Goal: Check status: Check status

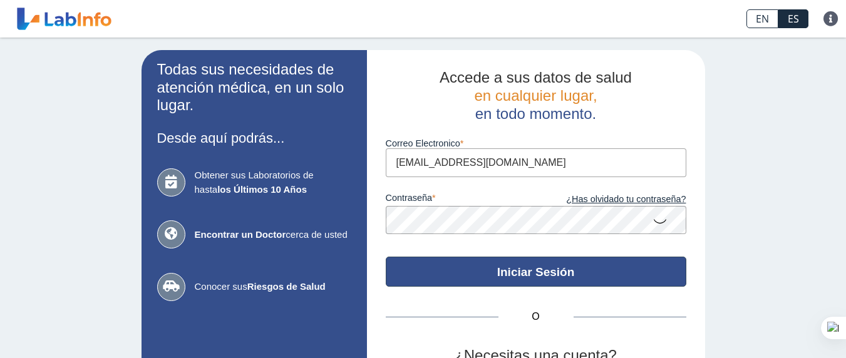
type input "[EMAIL_ADDRESS][DOMAIN_NAME]"
click at [511, 269] on button "Iniciar Sesión" at bounding box center [536, 272] width 300 height 30
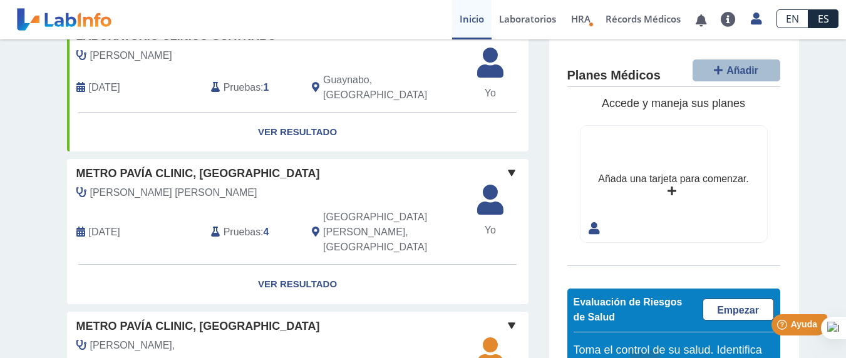
scroll to position [853, 0]
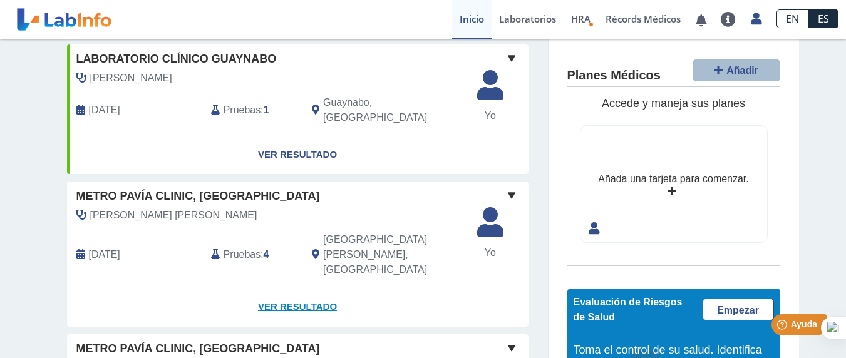
click at [272, 287] on link "Ver Resultado" at bounding box center [297, 306] width 461 height 39
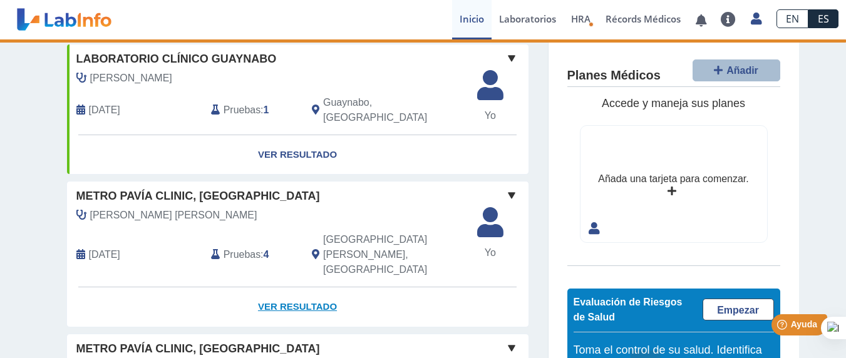
click at [298, 287] on link "Ver Resultado" at bounding box center [297, 306] width 461 height 39
click at [312, 287] on link "Ver Resultado" at bounding box center [297, 306] width 461 height 39
click at [295, 287] on link "Ver Resultado" at bounding box center [297, 306] width 461 height 39
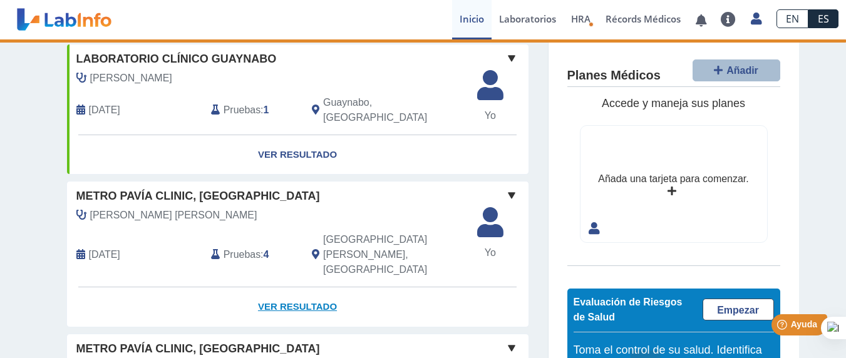
click at [308, 287] on link "Ver Resultado" at bounding box center [297, 306] width 461 height 39
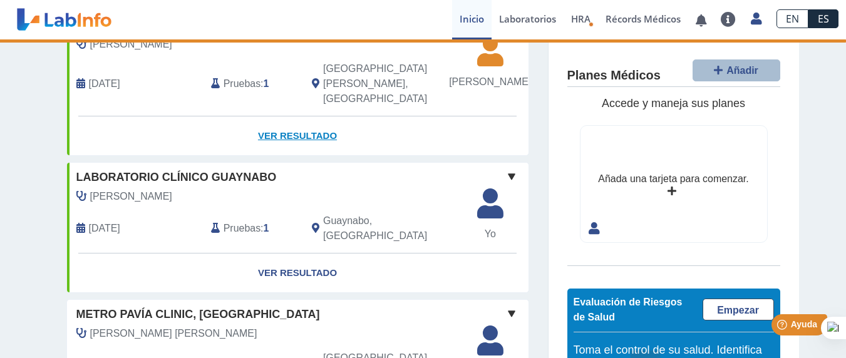
scroll to position [645, 0]
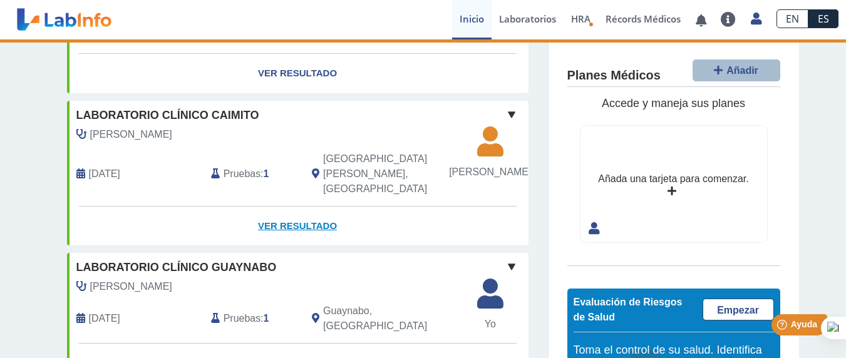
click at [266, 207] on link "Ver Resultado" at bounding box center [297, 226] width 461 height 39
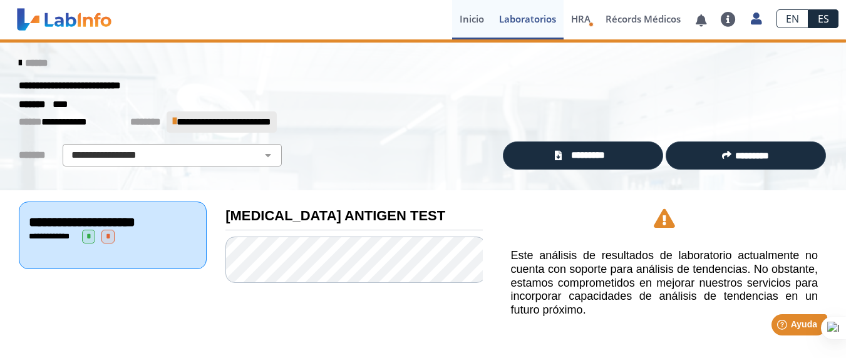
click at [463, 17] on link "Inicio" at bounding box center [471, 19] width 39 height 39
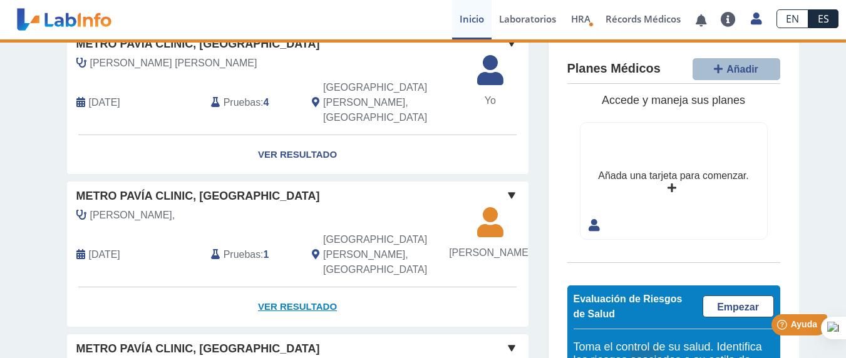
scroll to position [746, 0]
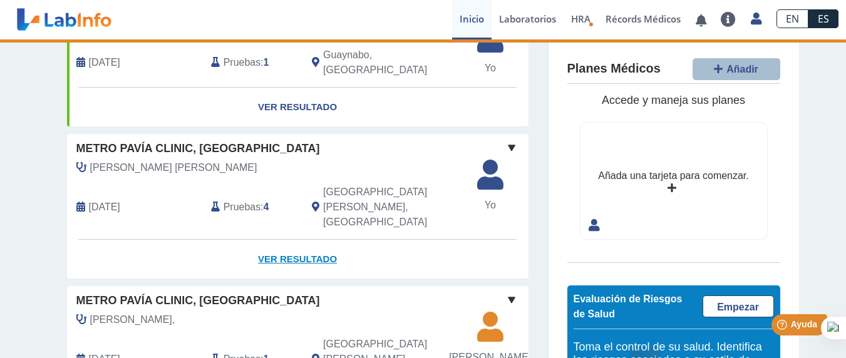
click at [295, 240] on link "Ver Resultado" at bounding box center [297, 259] width 461 height 39
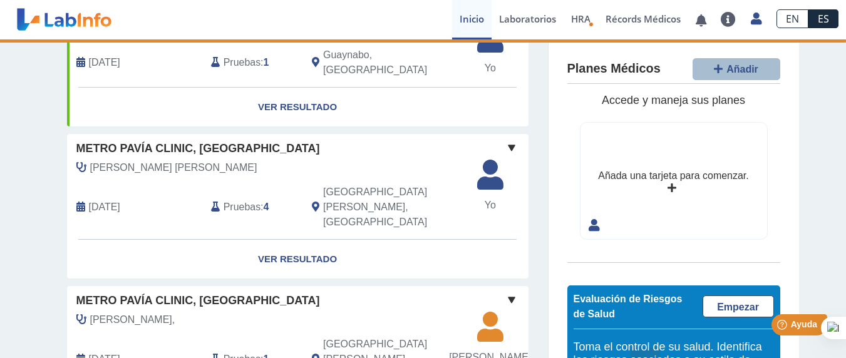
click at [505, 140] on span at bounding box center [511, 147] width 15 height 15
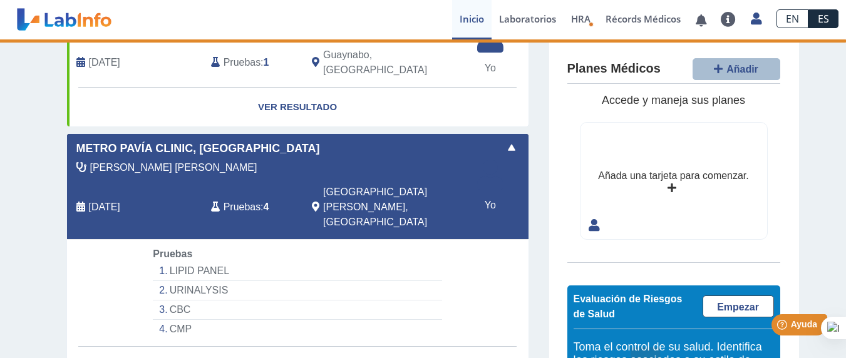
scroll to position [850, 0]
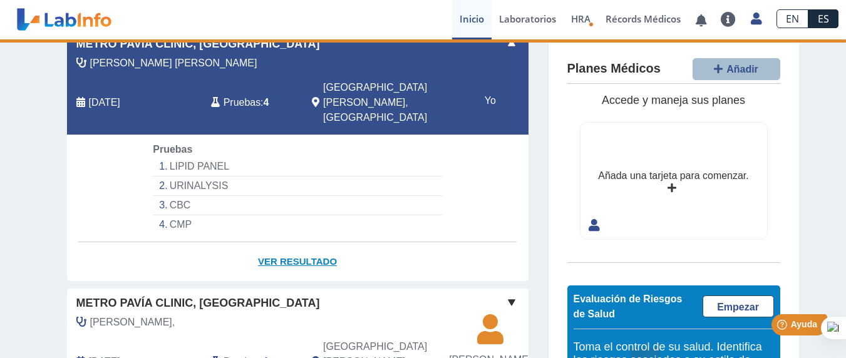
click at [309, 242] on link "Ver Resultado" at bounding box center [297, 261] width 461 height 39
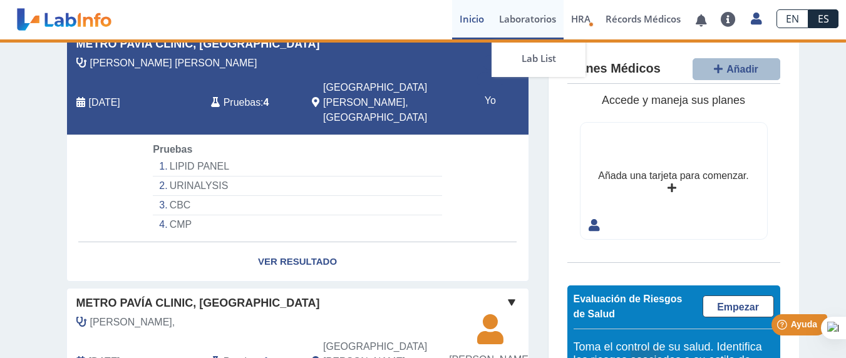
click at [529, 23] on link "Laboratorios" at bounding box center [527, 19] width 72 height 39
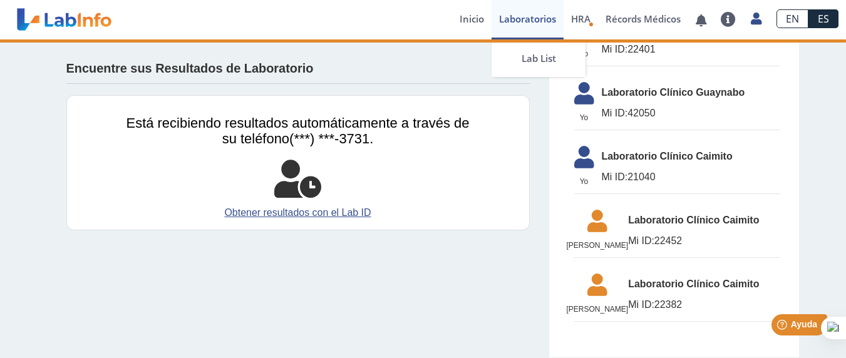
scroll to position [642, 0]
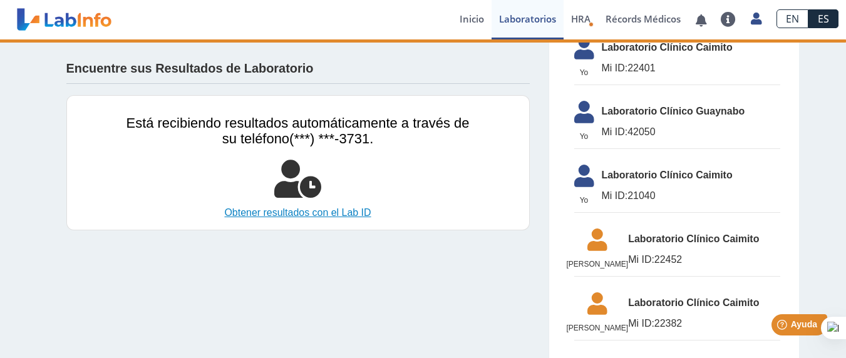
click at [326, 213] on link "Obtener resultados con el Lab ID" at bounding box center [297, 212] width 343 height 15
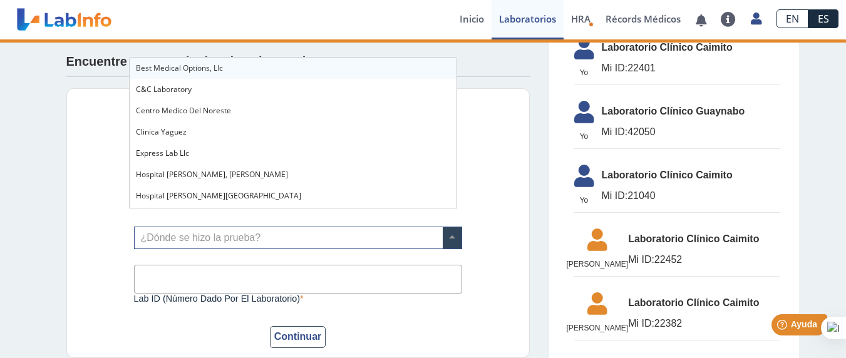
click at [308, 227] on input "text" at bounding box center [298, 237] width 327 height 21
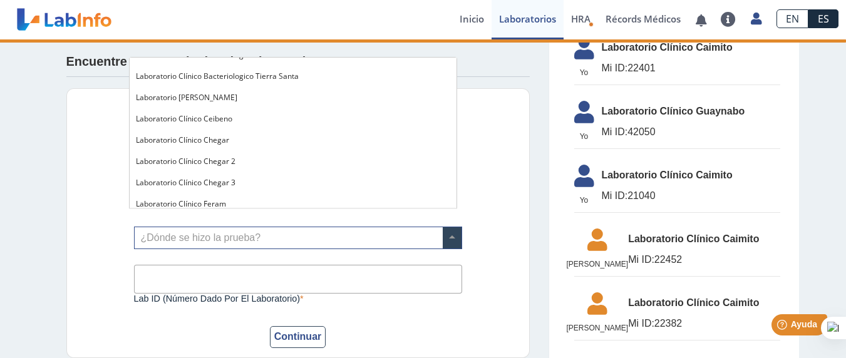
scroll to position [939, 0]
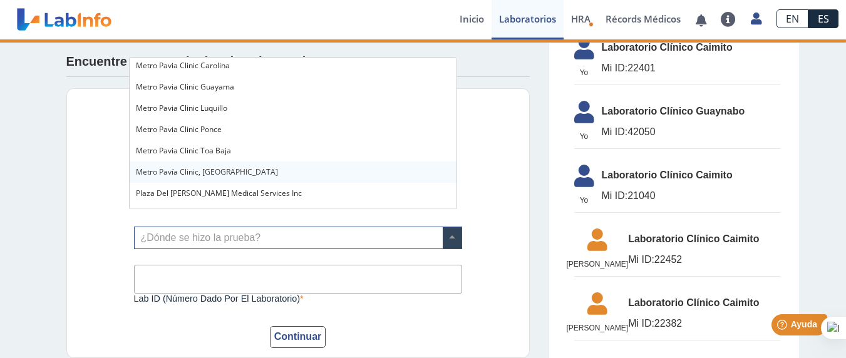
click at [306, 169] on div "Metro Pavía Clinic, [GEOGRAPHIC_DATA]" at bounding box center [293, 172] width 327 height 21
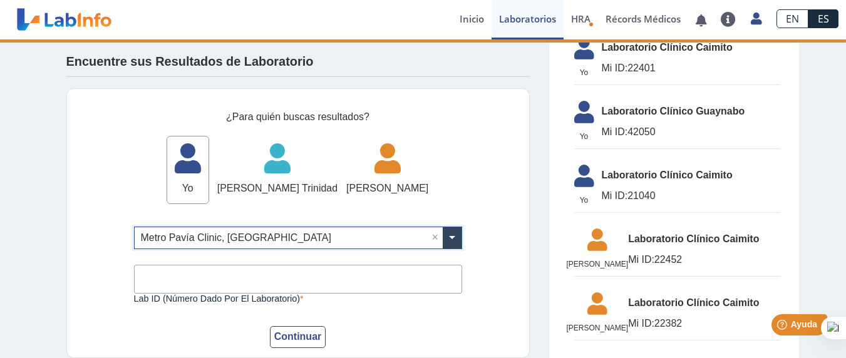
click at [294, 265] on input "Lab ID (número dado por el laboratorio)" at bounding box center [298, 279] width 328 height 28
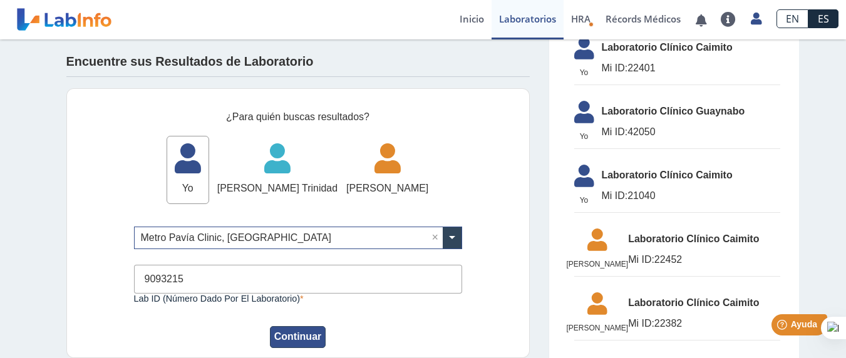
type input "9093215"
click at [295, 326] on button "Continuar" at bounding box center [298, 337] width 56 height 22
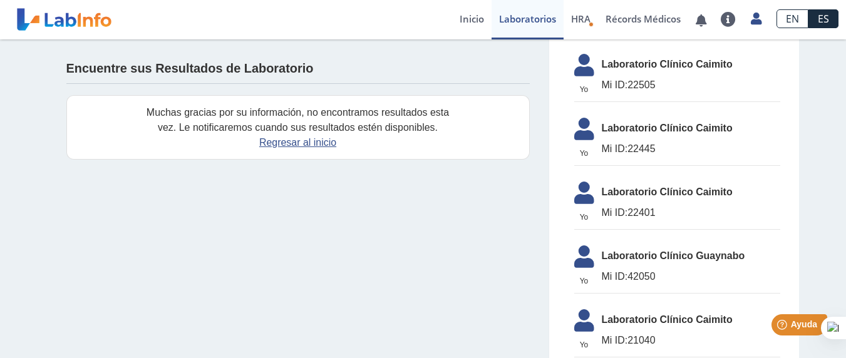
scroll to position [329, 0]
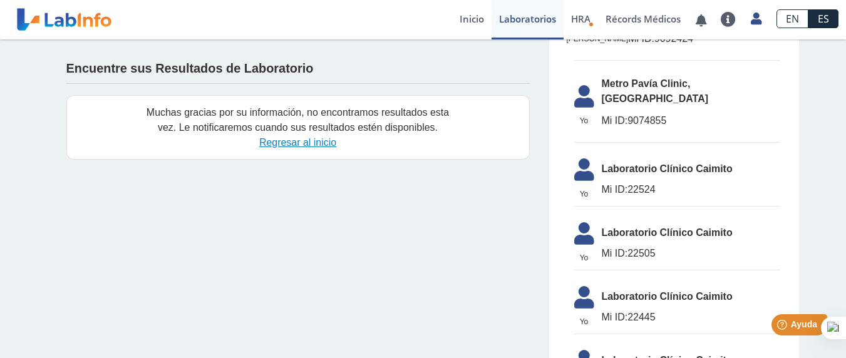
click at [307, 144] on link "Regresar al inicio" at bounding box center [297, 142] width 77 height 11
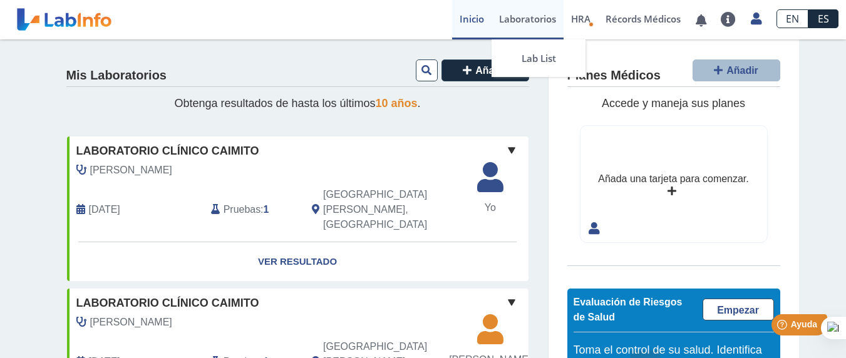
click at [521, 16] on link "Laboratorios" at bounding box center [527, 19] width 72 height 39
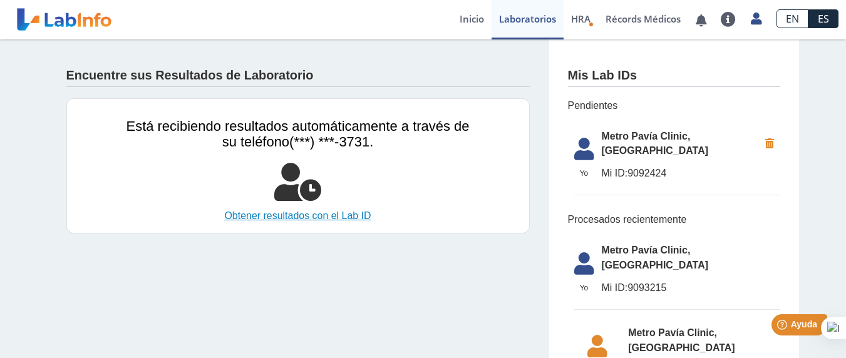
click at [285, 215] on link "Obtener resultados con el Lab ID" at bounding box center [297, 215] width 343 height 15
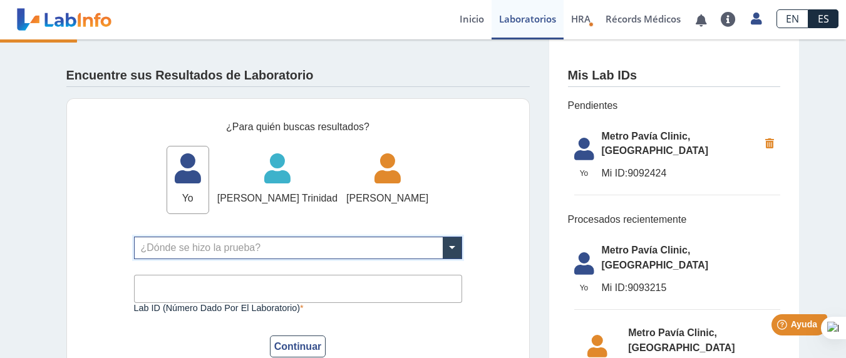
click at [230, 244] on input "text" at bounding box center [298, 247] width 327 height 21
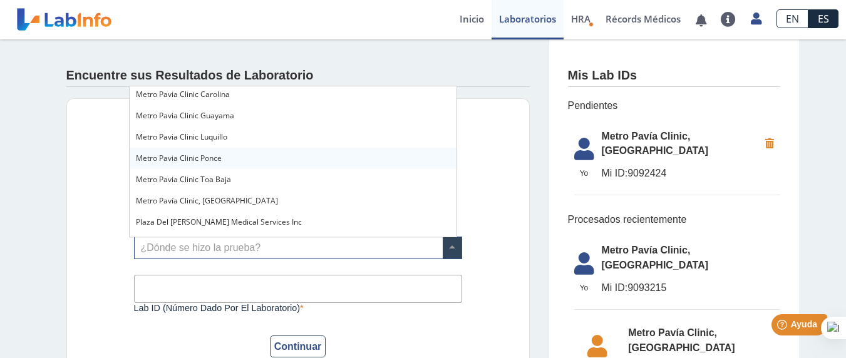
scroll to position [1020, 0]
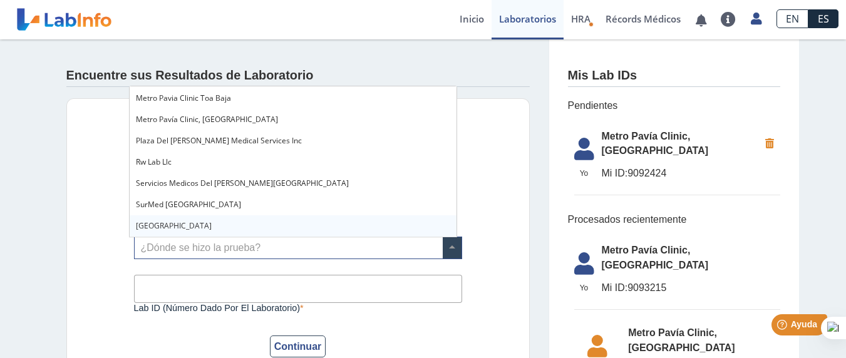
click at [257, 240] on input "text" at bounding box center [298, 247] width 327 height 21
click at [247, 245] on input "text" at bounding box center [298, 247] width 327 height 21
click at [647, 280] on span "Mi ID: 9093215" at bounding box center [691, 287] width 178 height 15
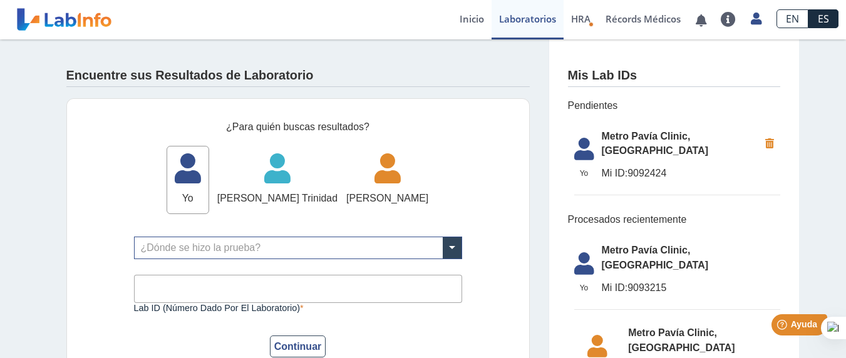
click at [644, 243] on span "Metro Pavía Clinic, [GEOGRAPHIC_DATA]" at bounding box center [691, 258] width 178 height 30
click at [647, 142] on span "Metro Pavía Clinic, [GEOGRAPHIC_DATA]" at bounding box center [680, 144] width 157 height 30
click at [590, 144] on icon at bounding box center [584, 153] width 35 height 30
click at [629, 139] on span "Metro Pavía Clinic, [GEOGRAPHIC_DATA]" at bounding box center [680, 144] width 157 height 30
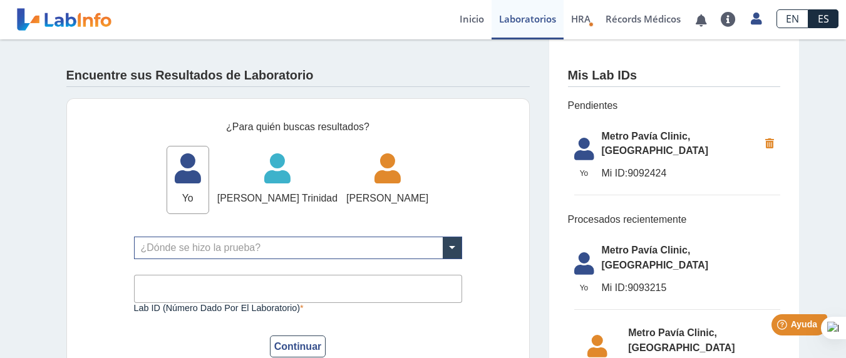
click at [629, 139] on span "Metro Pavía Clinic, [GEOGRAPHIC_DATA]" at bounding box center [680, 144] width 157 height 30
click at [271, 284] on input "Lab ID (número dado por el laboratorio)" at bounding box center [298, 289] width 328 height 28
type input "9092424"
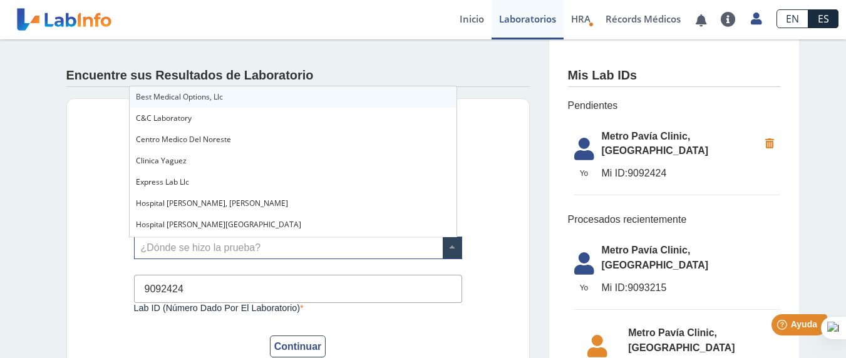
click at [443, 248] on span at bounding box center [452, 247] width 19 height 21
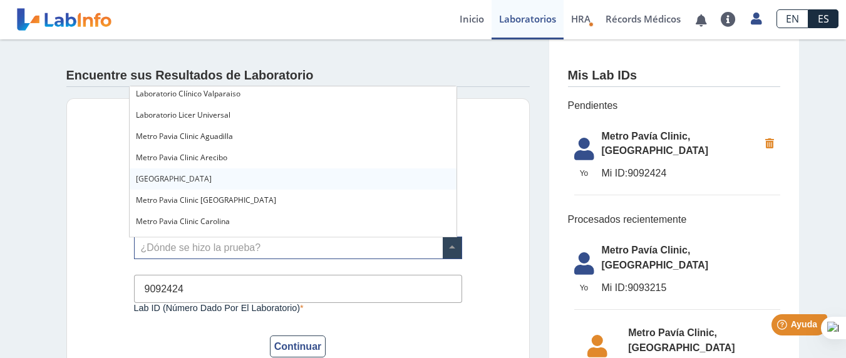
scroll to position [916, 0]
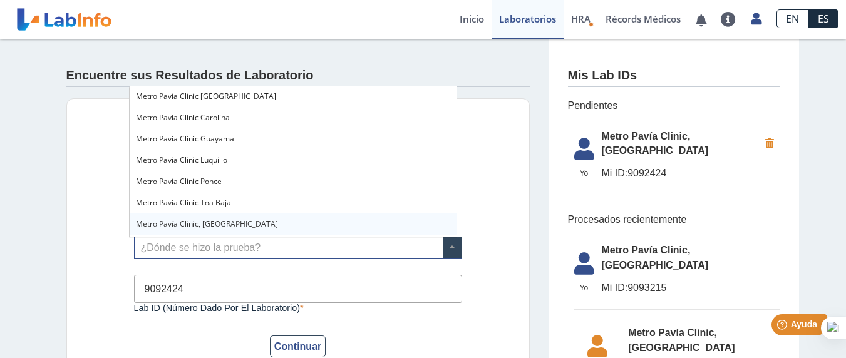
click at [207, 226] on span "Metro Pavía Clinic, [GEOGRAPHIC_DATA]" at bounding box center [207, 223] width 142 height 11
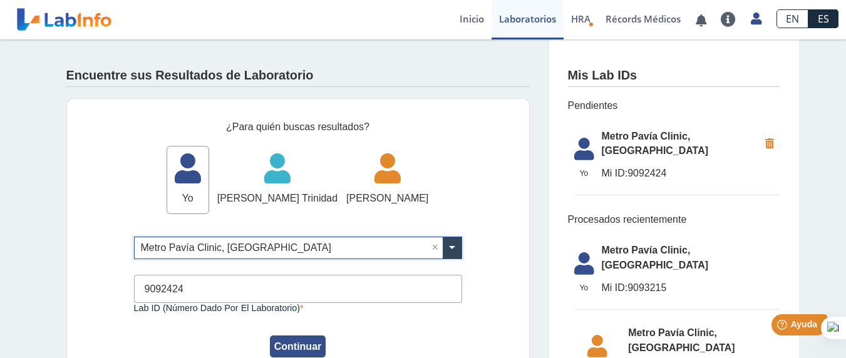
click at [314, 342] on button "Continuar" at bounding box center [298, 347] width 56 height 22
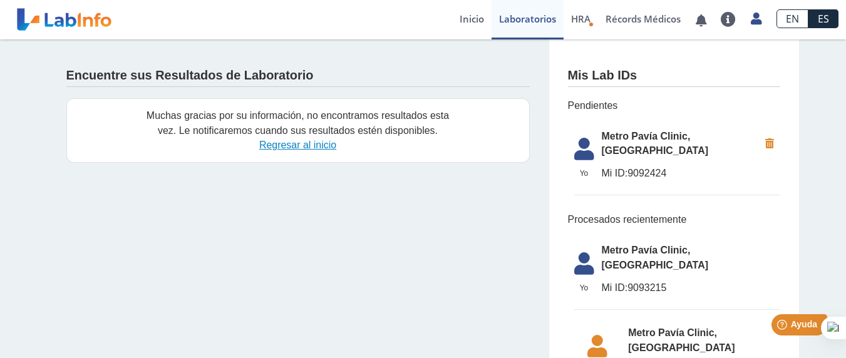
click at [310, 146] on link "Regresar al inicio" at bounding box center [297, 145] width 77 height 11
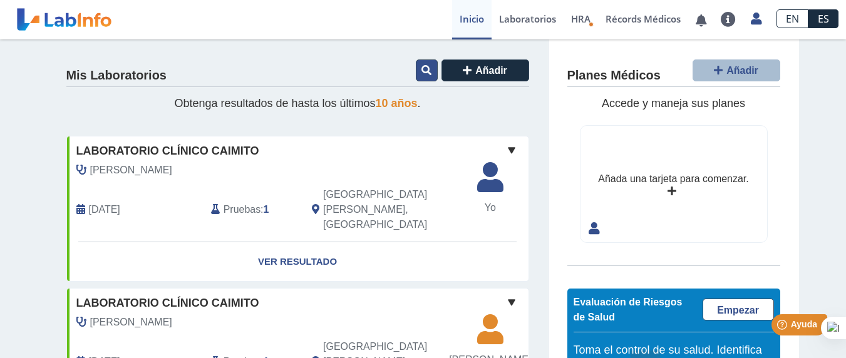
click at [423, 76] on button at bounding box center [427, 70] width 22 height 22
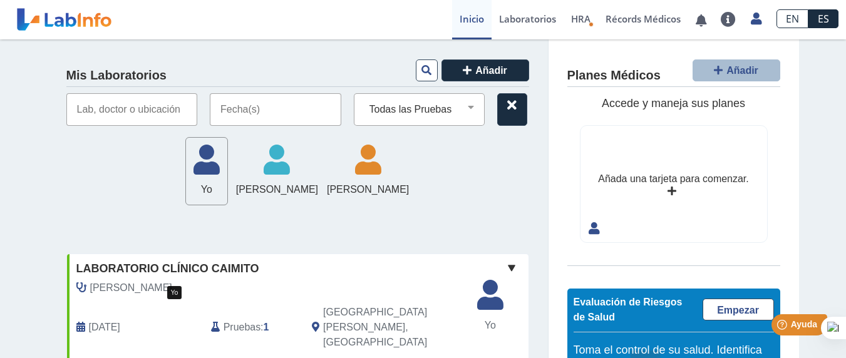
click at [186, 179] on icon at bounding box center [206, 164] width 41 height 38
click at [256, 108] on input "text" at bounding box center [275, 109] width 131 height 33
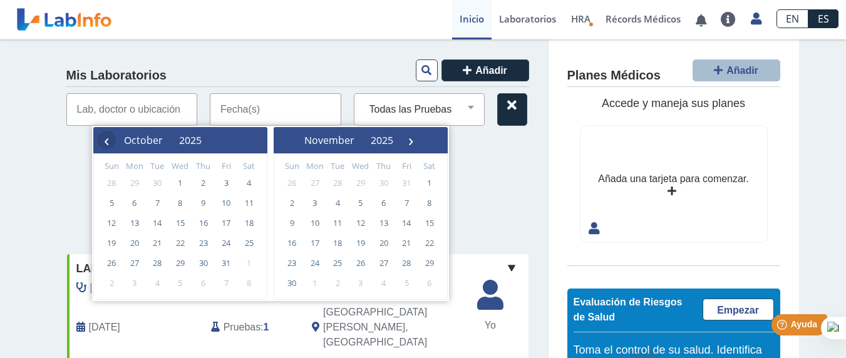
click at [107, 145] on span "‹" at bounding box center [106, 140] width 19 height 19
click at [253, 244] on span "27" at bounding box center [249, 243] width 20 height 20
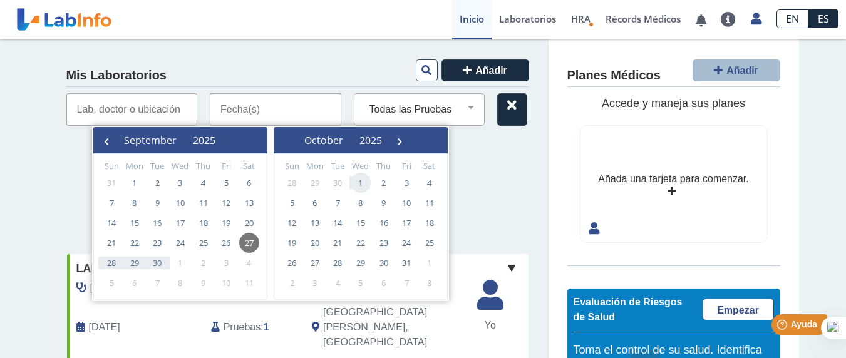
click at [476, 172] on div "Yo Yo Astrid Belgodere Trinidad Astrid Belgodere Trinidad Eduardo Belgodere Qui…" at bounding box center [297, 171] width 463 height 69
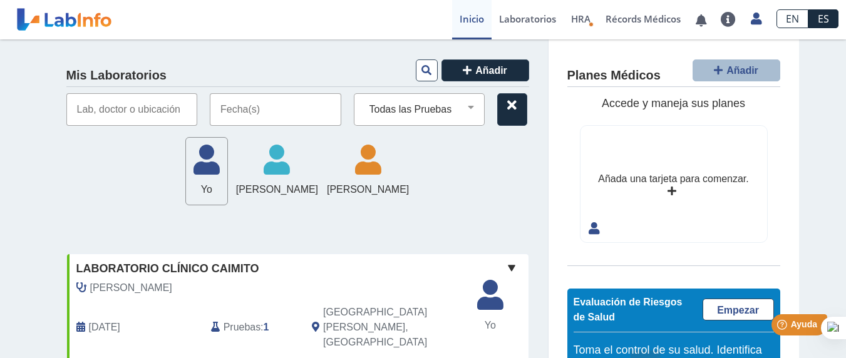
click at [281, 115] on input "text" at bounding box center [275, 109] width 131 height 33
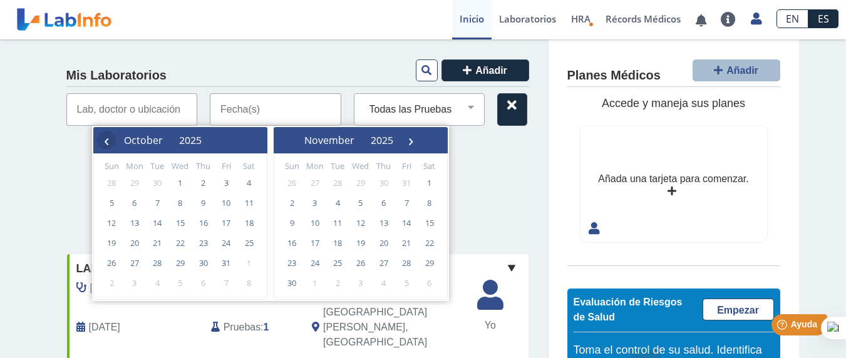
click at [108, 142] on span "‹" at bounding box center [106, 140] width 19 height 19
click at [242, 243] on span "27" at bounding box center [249, 243] width 20 height 20
type input "09/27/2025 - 09/27/2025"
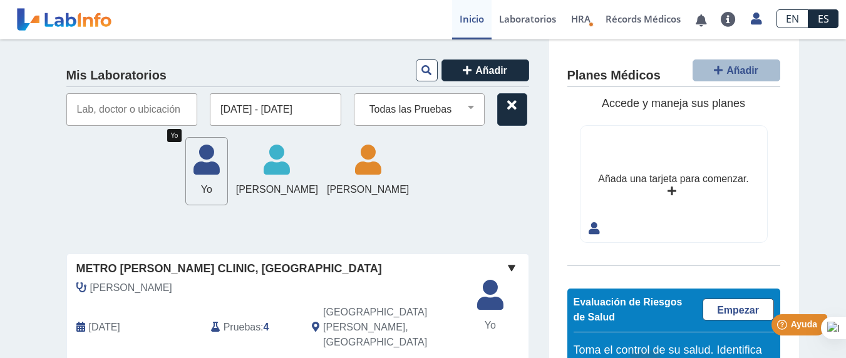
click at [186, 183] on span "Yo" at bounding box center [206, 189] width 41 height 15
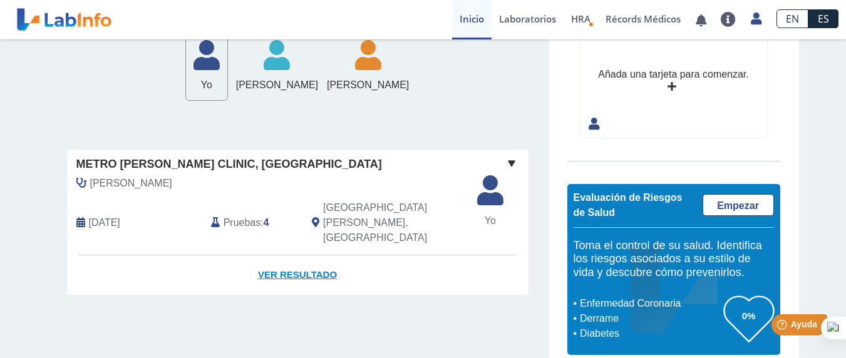
click at [309, 255] on link "Ver Resultado" at bounding box center [297, 274] width 461 height 39
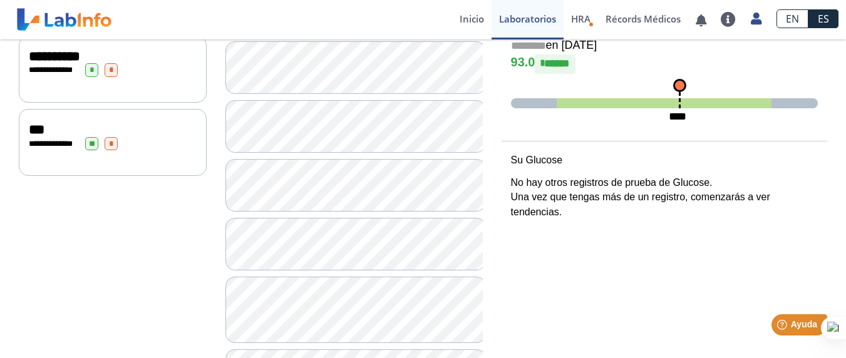
scroll to position [208, 0]
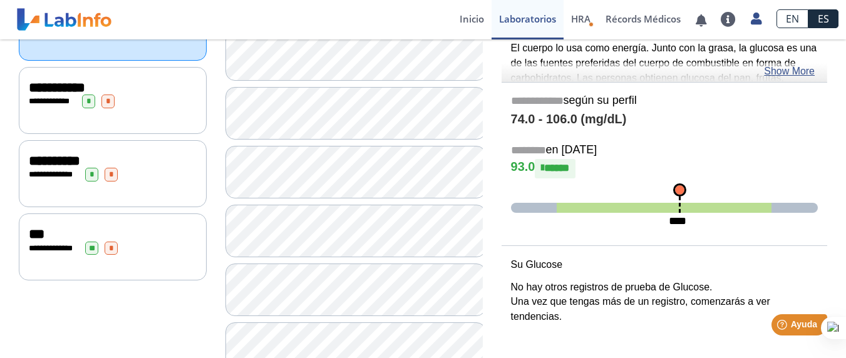
click at [169, 227] on div "***" at bounding box center [113, 234] width 168 height 15
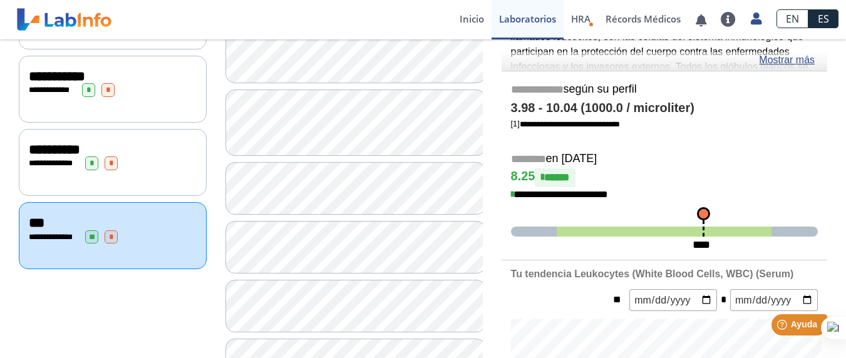
scroll to position [169, 0]
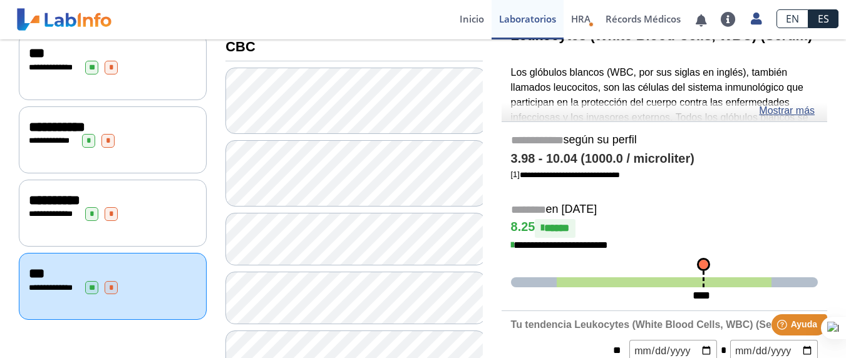
click at [145, 155] on div "**********" at bounding box center [113, 139] width 188 height 67
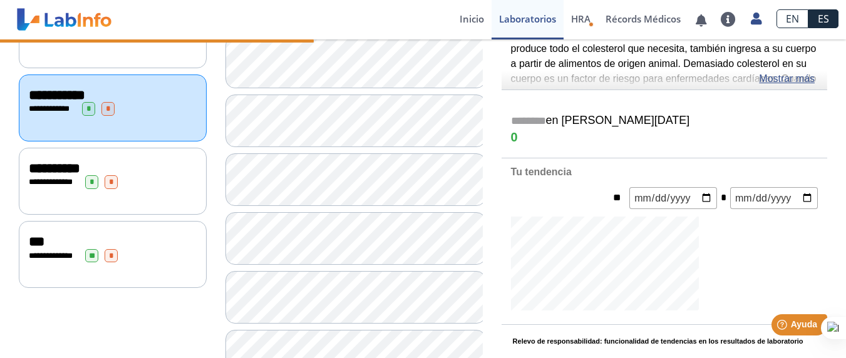
scroll to position [151, 0]
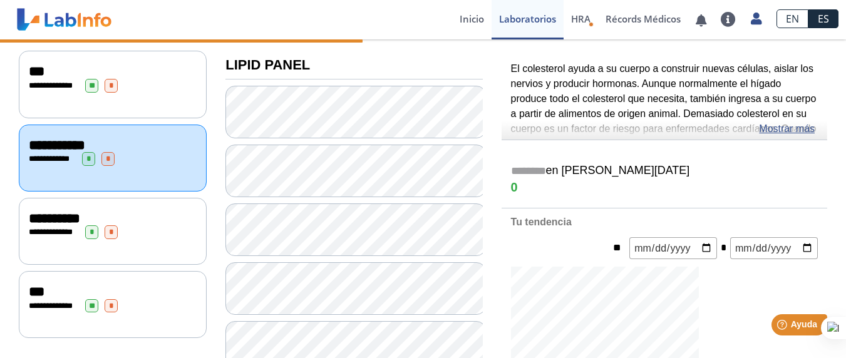
click at [173, 232] on div "**********" at bounding box center [113, 232] width 168 height 14
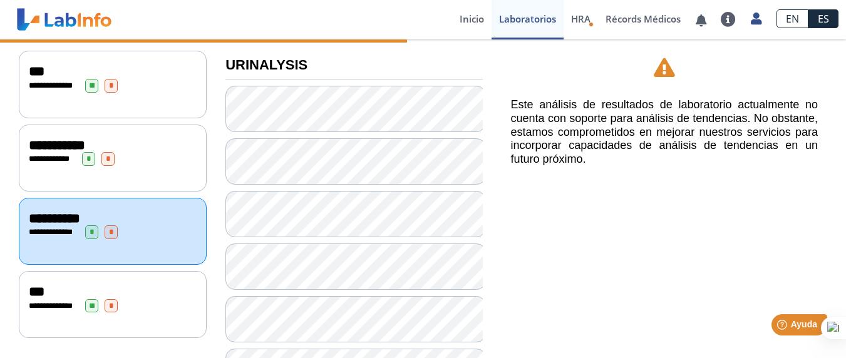
click at [160, 288] on div "***" at bounding box center [113, 291] width 168 height 15
